Goal: Obtain resource: Obtain resource

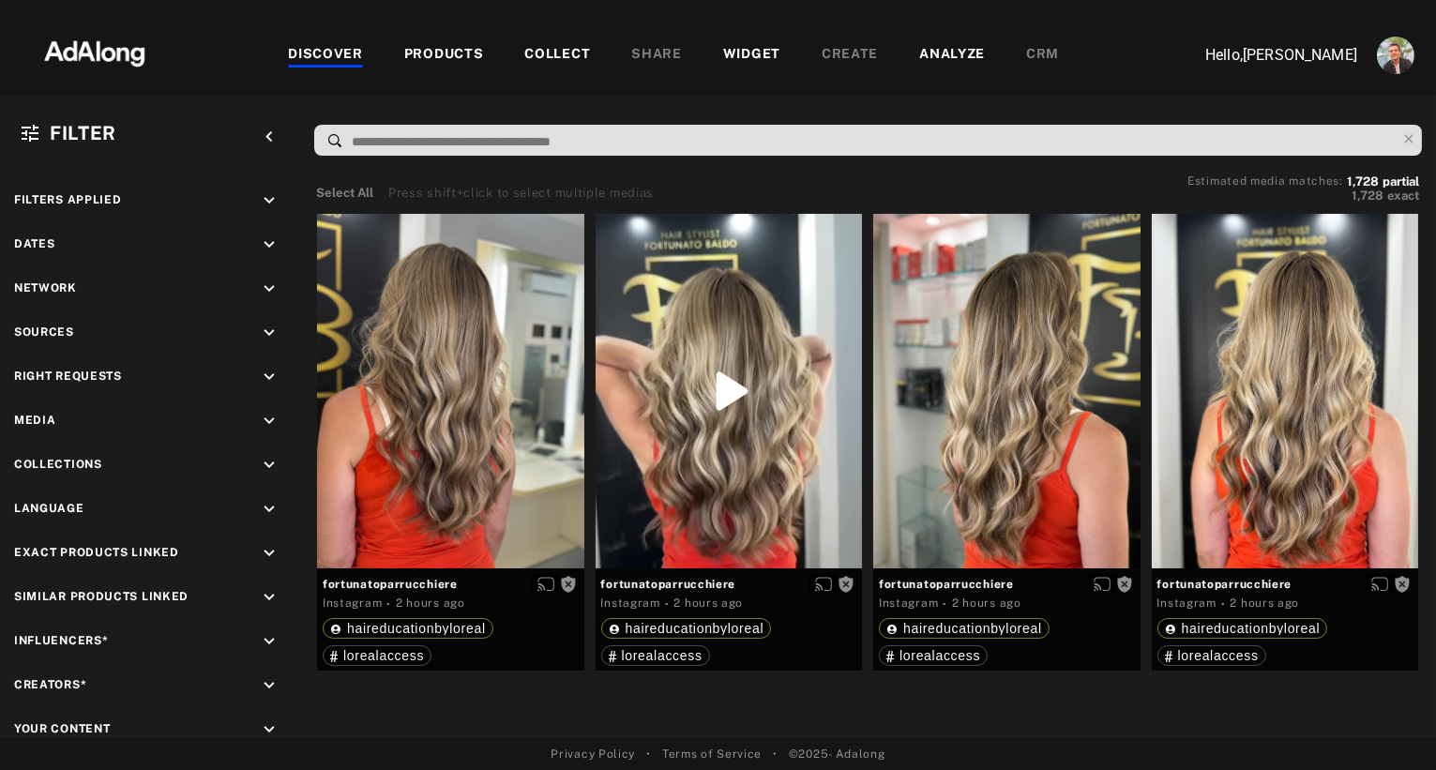
click at [270, 329] on icon "keyboard_arrow_down" at bounding box center [269, 333] width 21 height 21
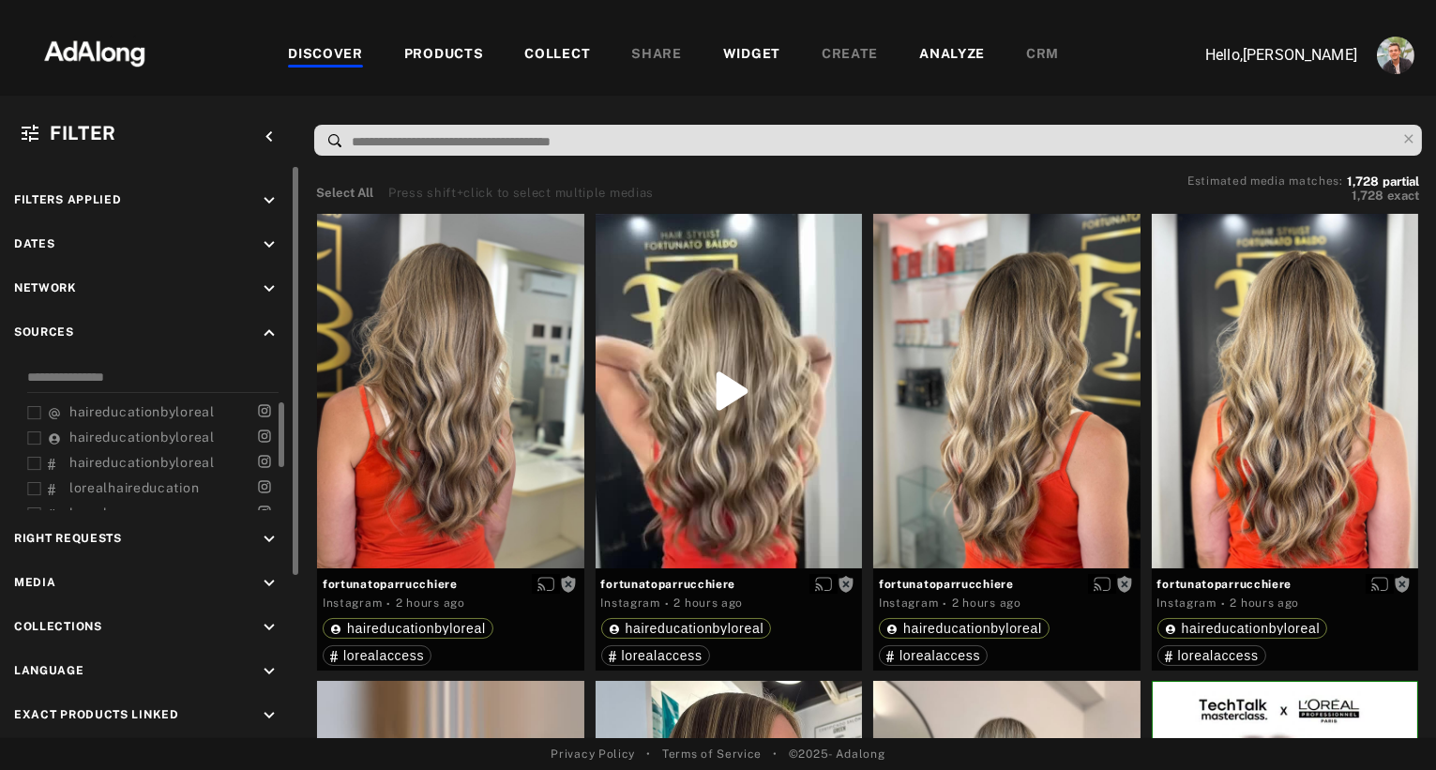
click at [102, 430] on span "haireducationbyloreal" at bounding box center [141, 437] width 145 height 15
click at [91, 433] on span "haireducationbyloreal" at bounding box center [141, 437] width 145 height 15
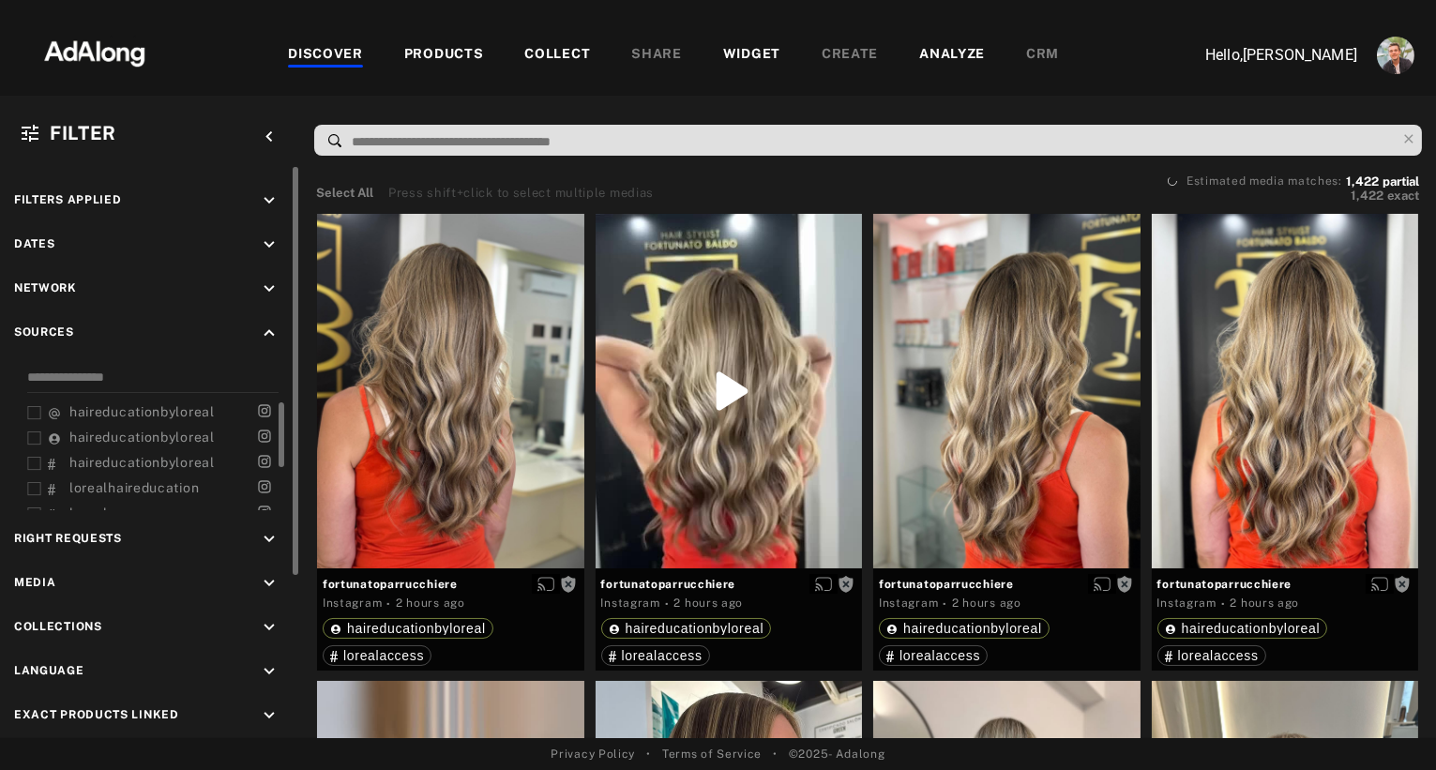
click at [92, 412] on span "haireducationbyloreal" at bounding box center [141, 411] width 145 height 15
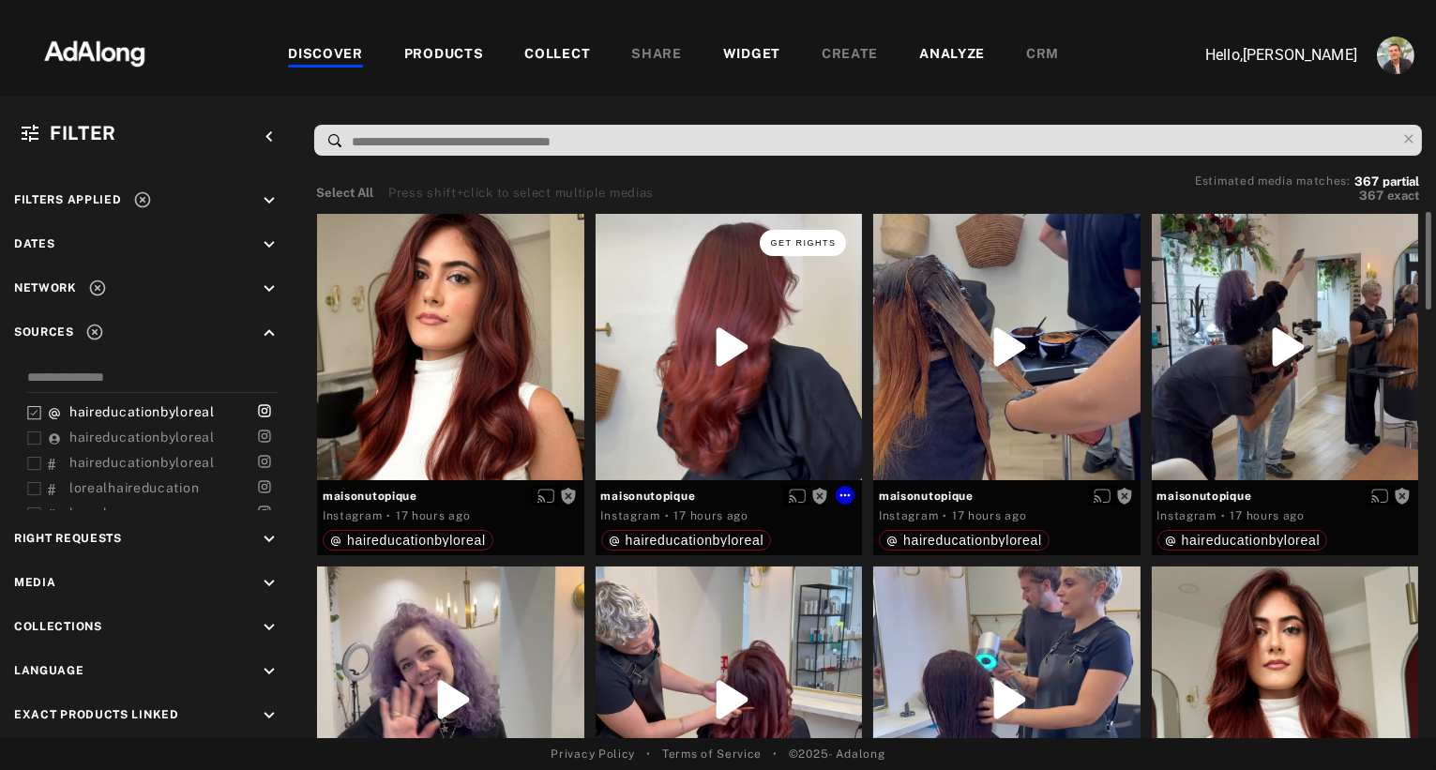
click at [815, 248] on button "Get rights" at bounding box center [803, 243] width 86 height 26
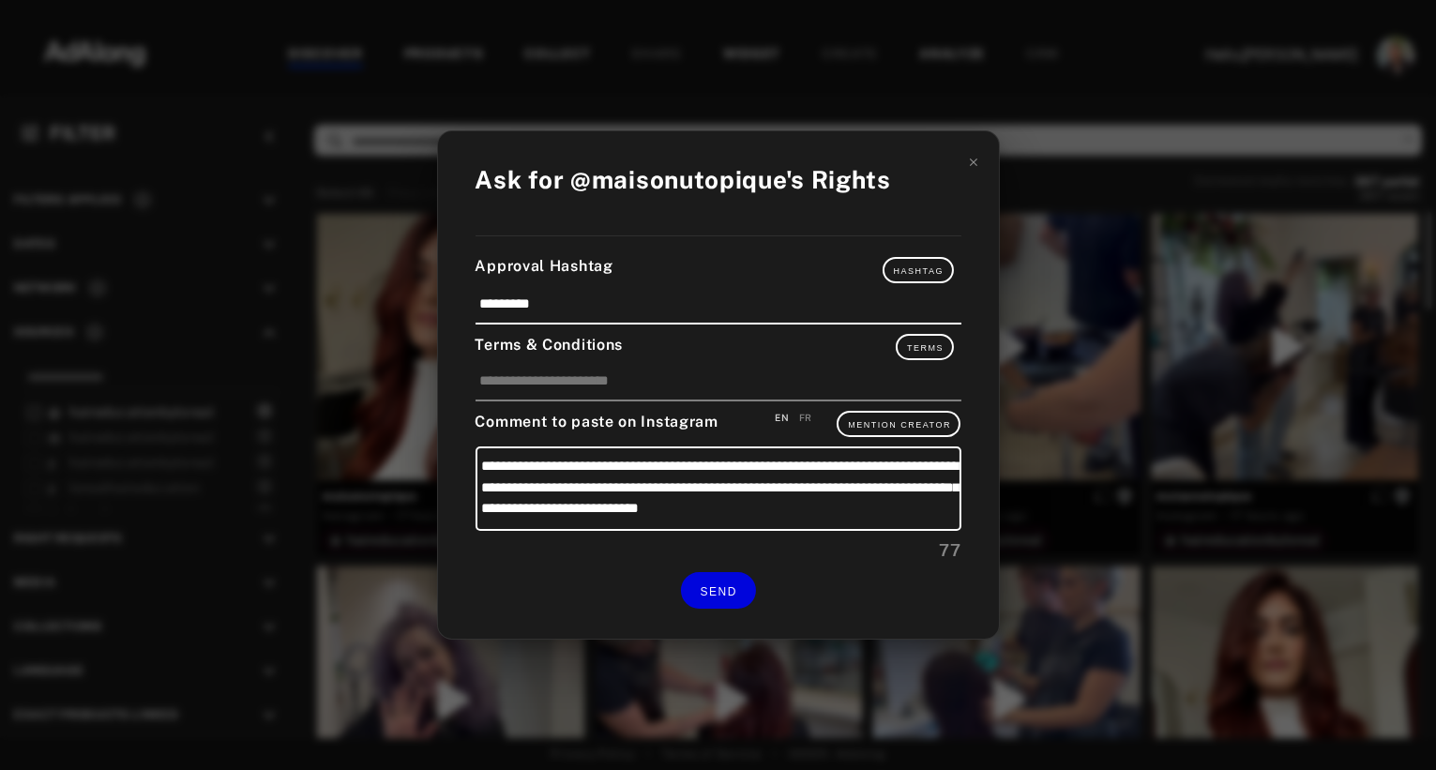
click at [1122, 124] on div "**********" at bounding box center [718, 385] width 1436 height 770
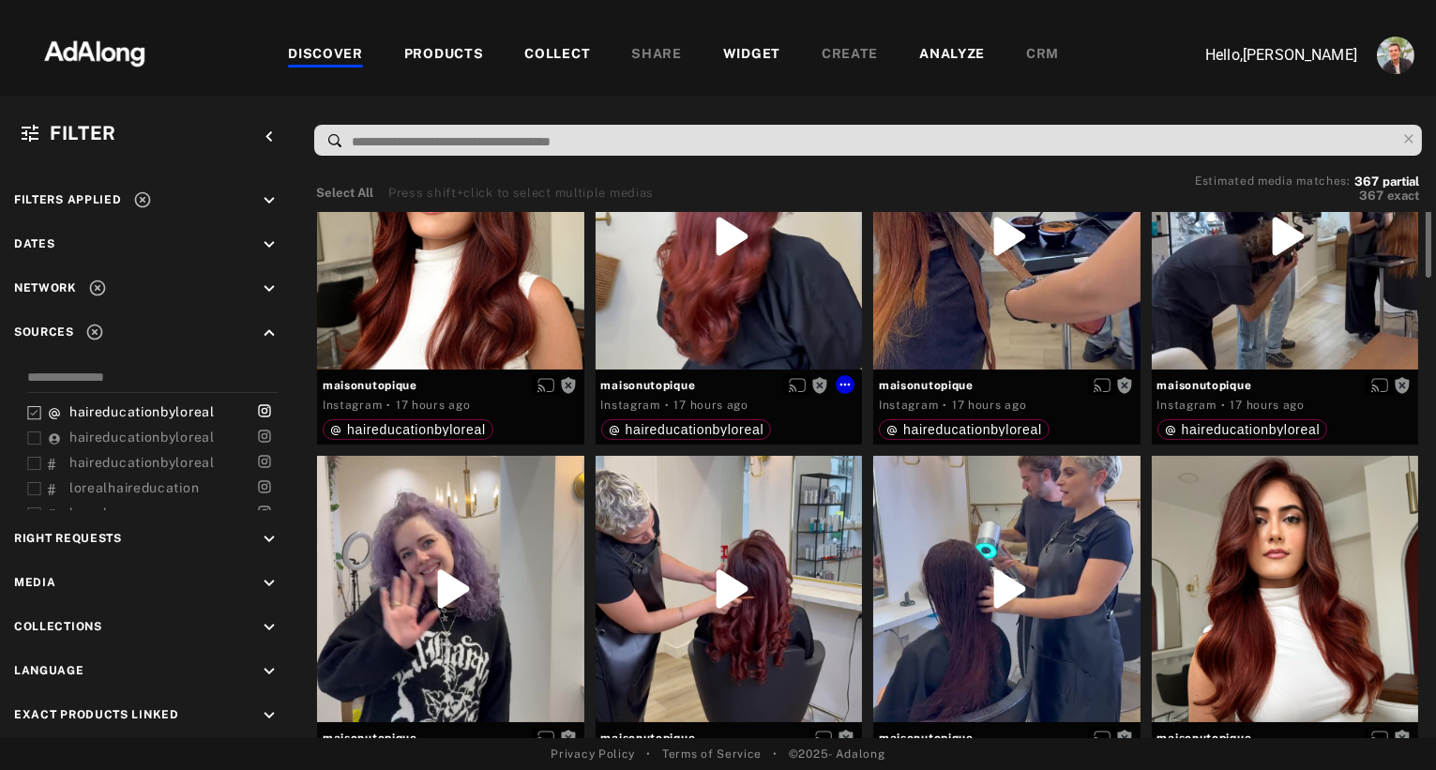
scroll to position [6, 0]
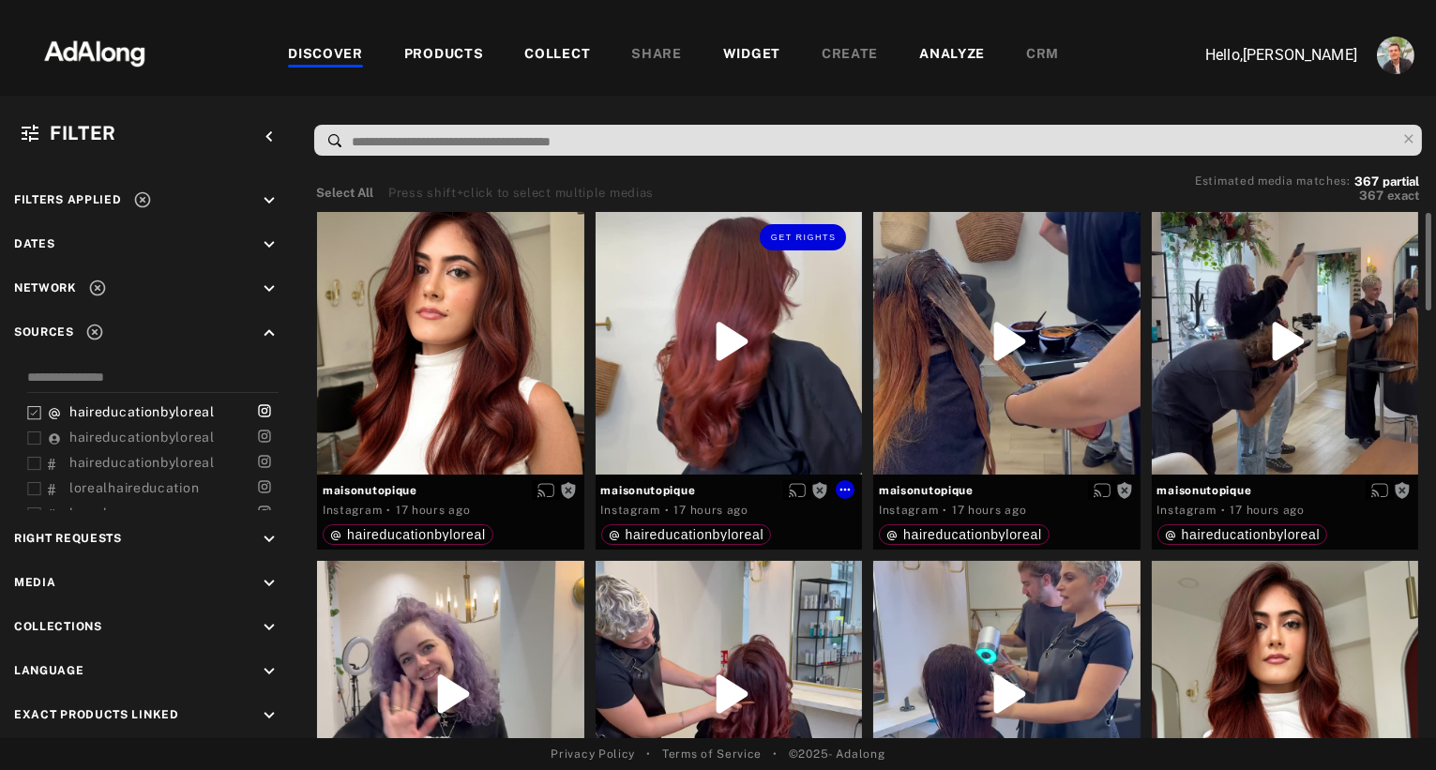
click at [705, 339] on div "Get rights" at bounding box center [729, 341] width 267 height 267
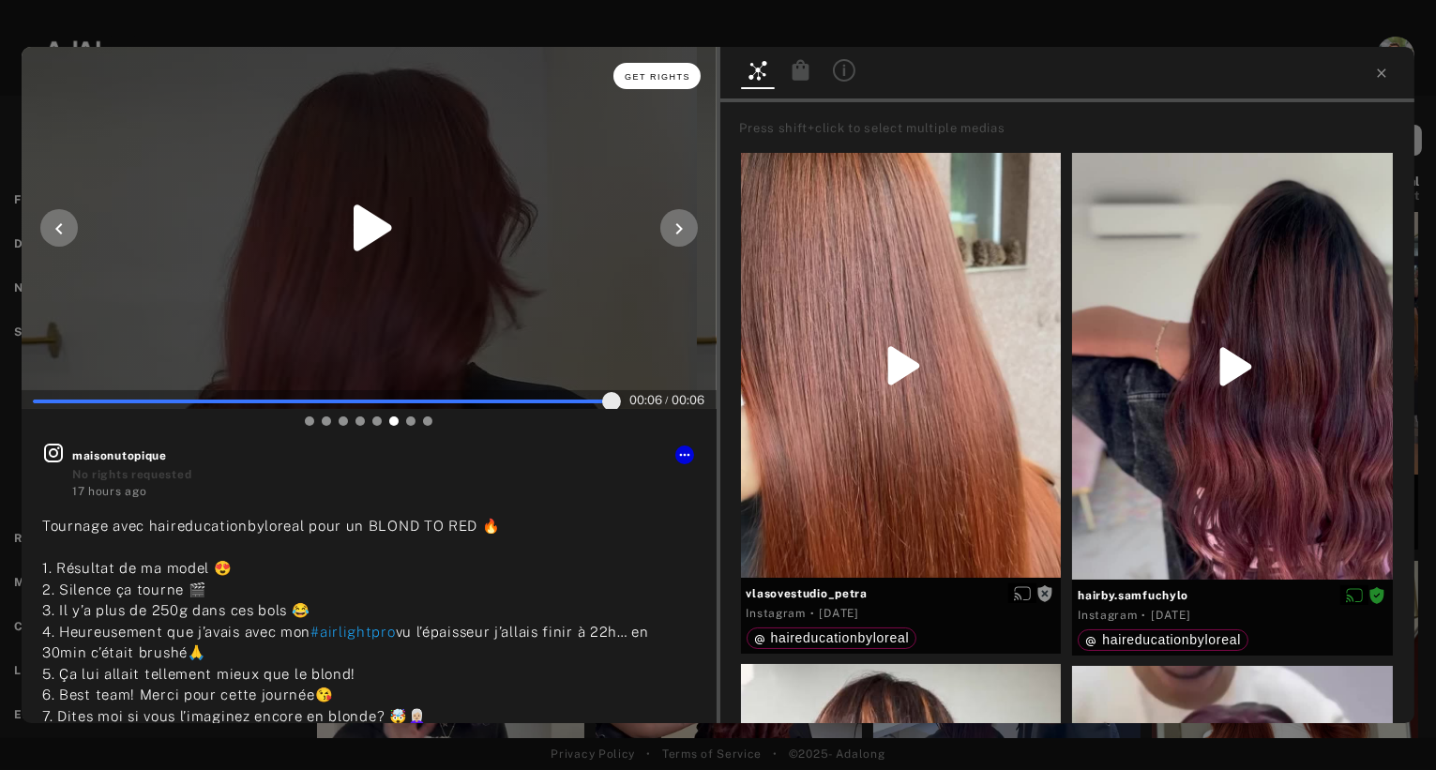
click at [665, 79] on span "Get rights" at bounding box center [658, 76] width 66 height 9
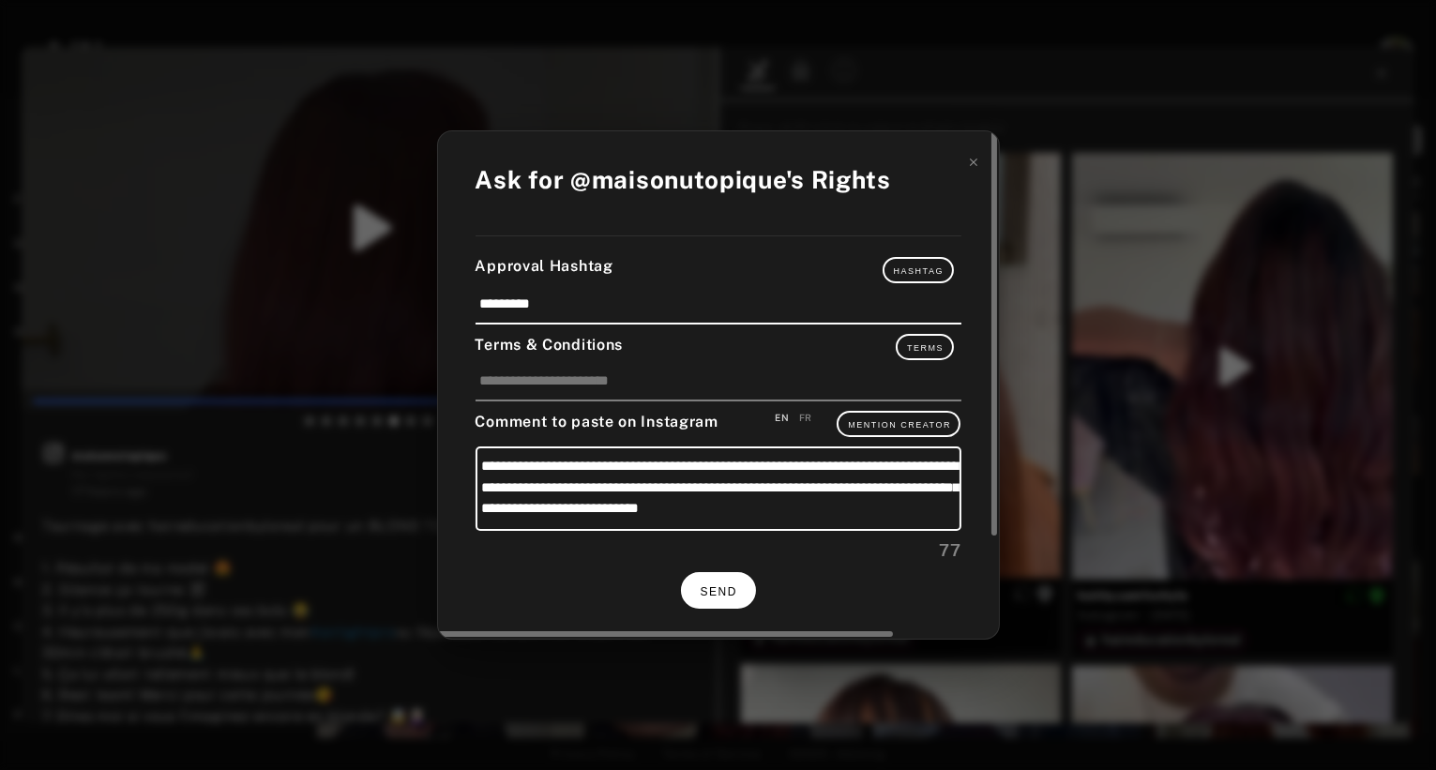
click at [719, 591] on span "SEND" at bounding box center [719, 591] width 37 height 13
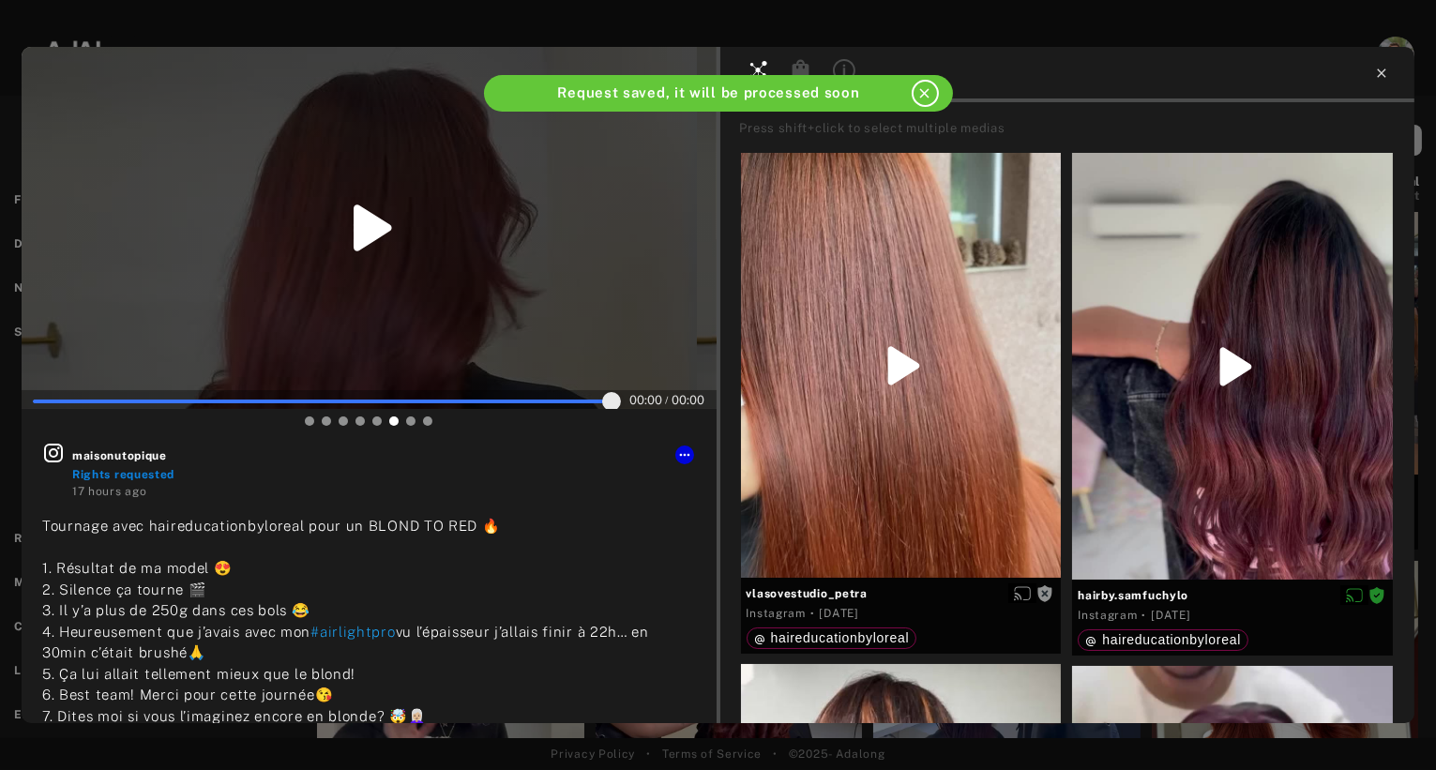
type input "**"
click at [1385, 70] on icon at bounding box center [1381, 72] width 8 height 8
